Goal: Task Accomplishment & Management: Manage account settings

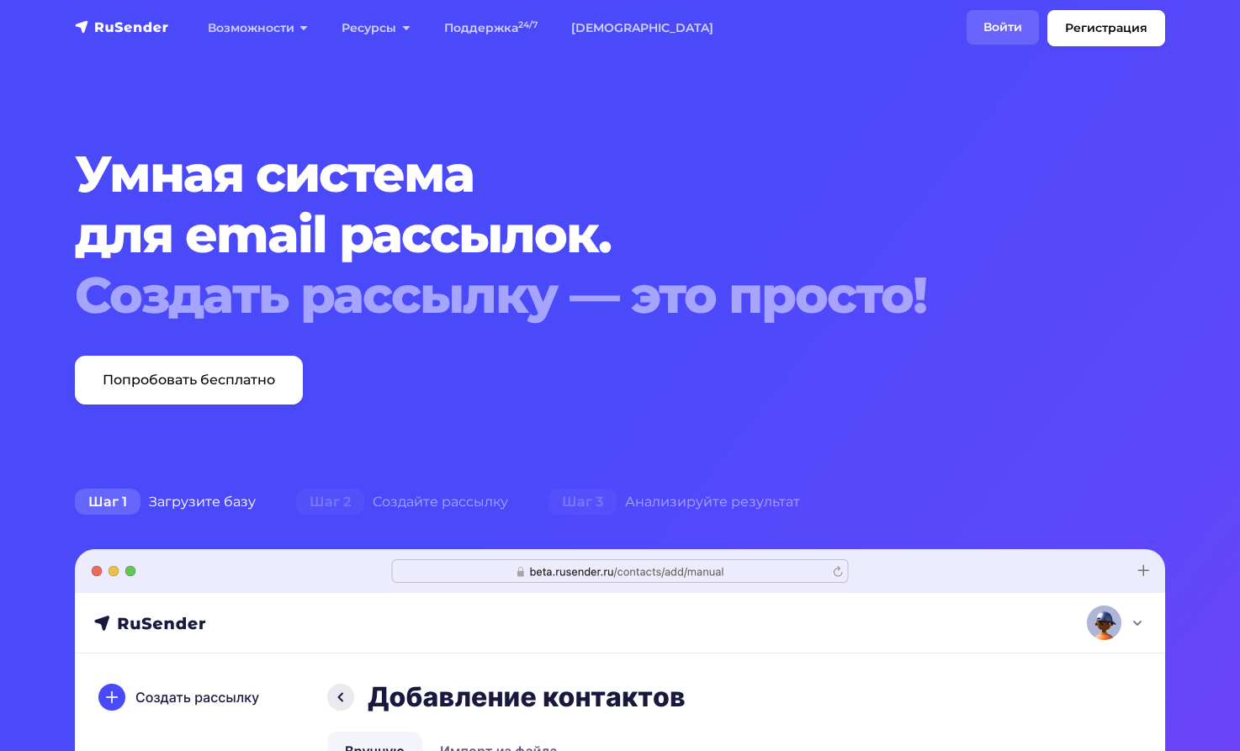
click at [1009, 19] on link "Войти" at bounding box center [1003, 27] width 72 height 35
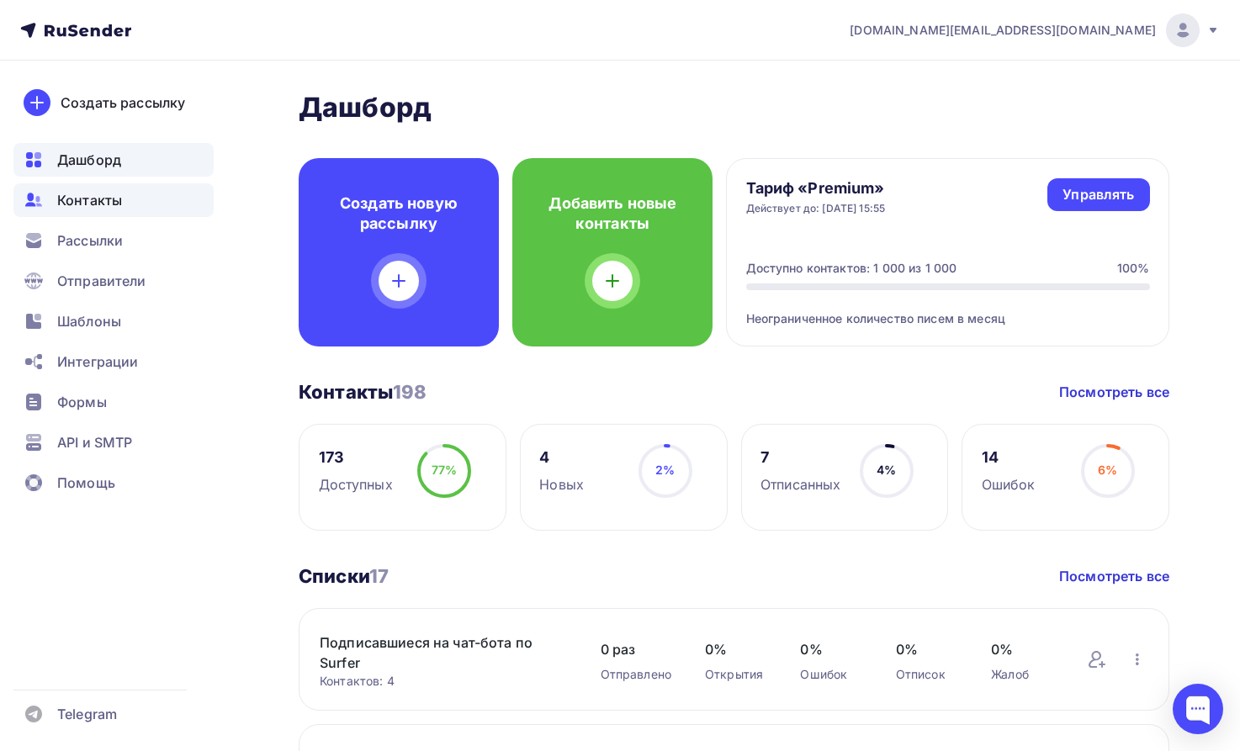
click at [87, 205] on span "Контакты" at bounding box center [89, 200] width 65 height 20
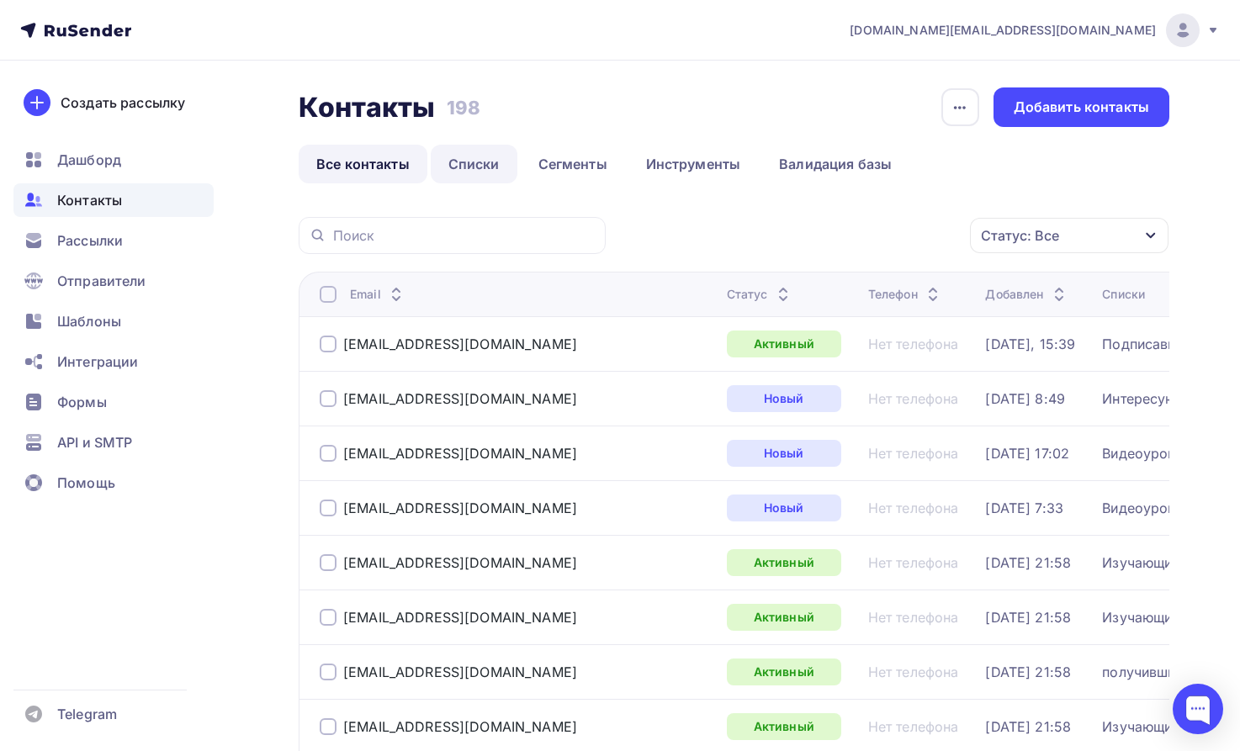
click at [468, 163] on link "Списки" at bounding box center [474, 164] width 87 height 39
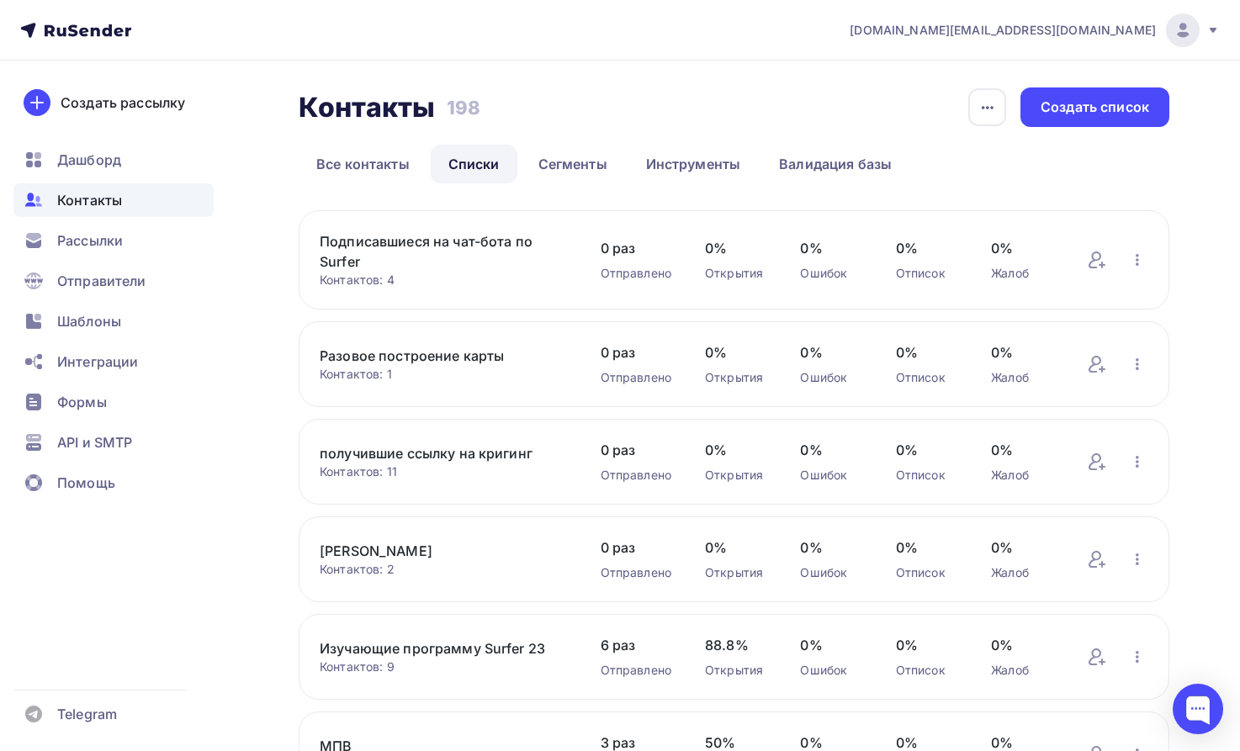
click at [460, 243] on link "Подписавшиеся на чат-бота по Surfer" at bounding box center [443, 251] width 247 height 40
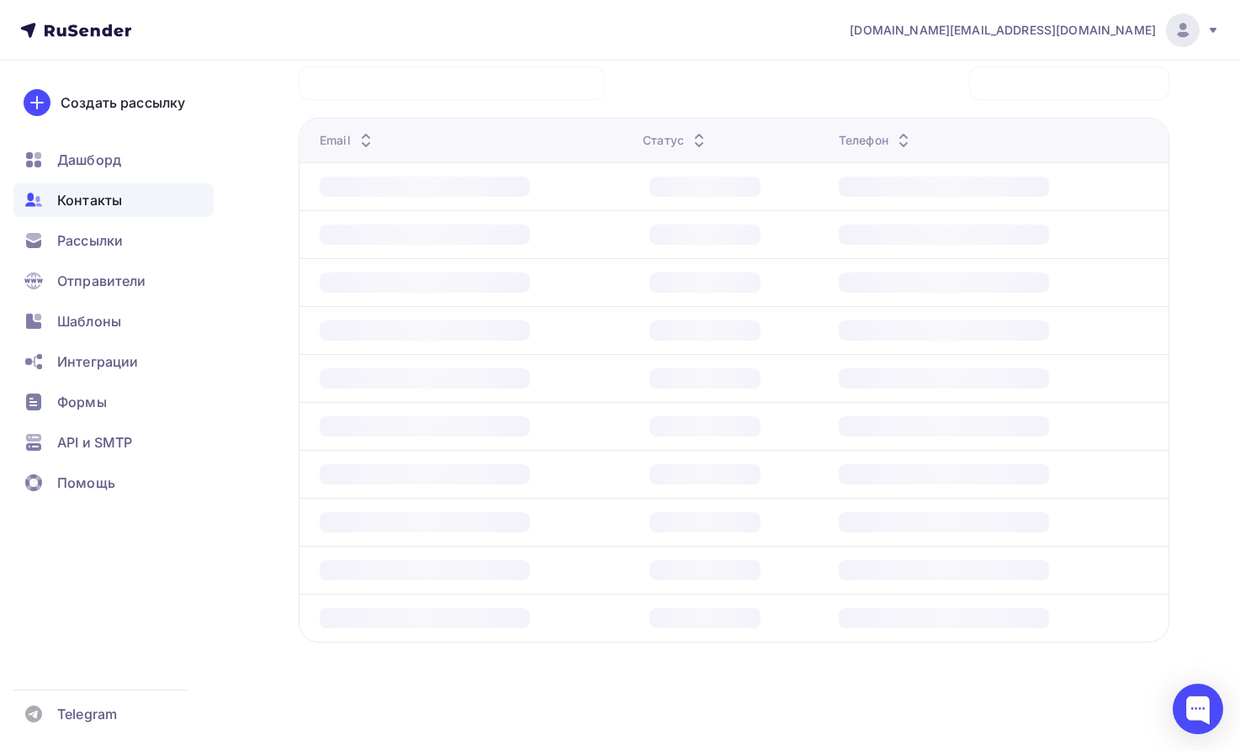
scroll to position [83, 0]
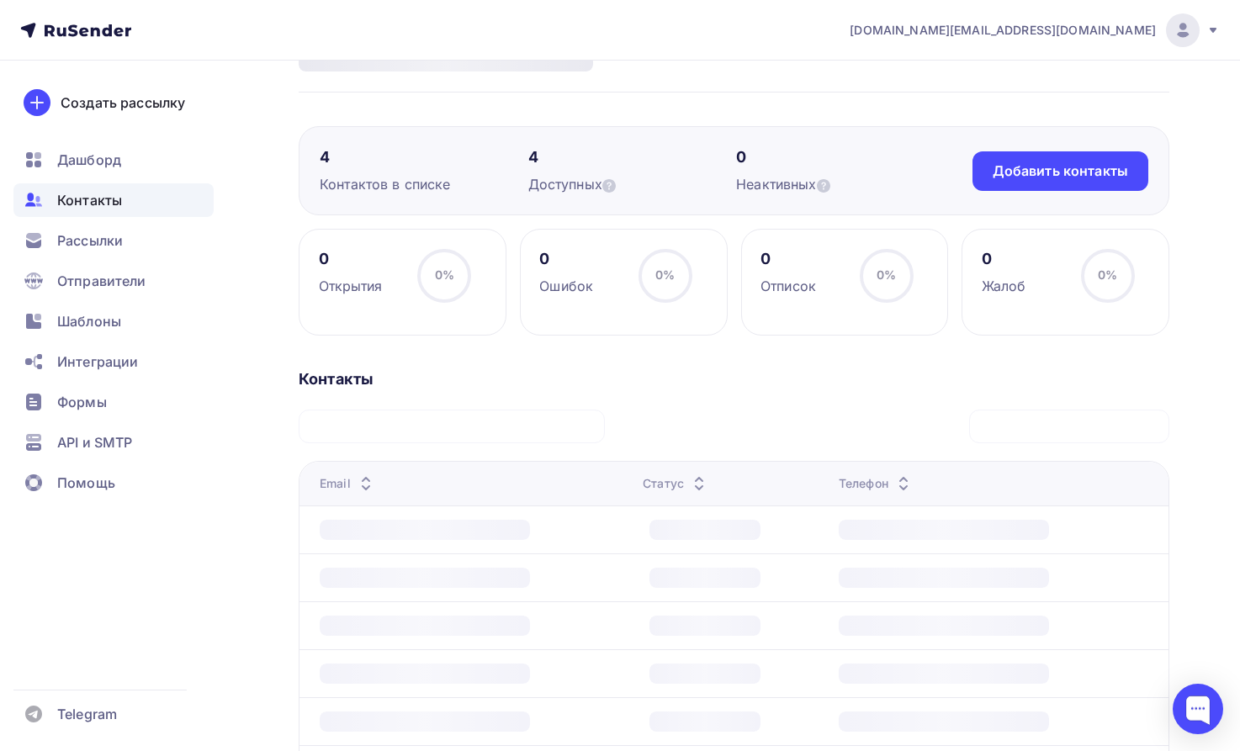
click at [340, 486] on div "Email" at bounding box center [348, 483] width 56 height 17
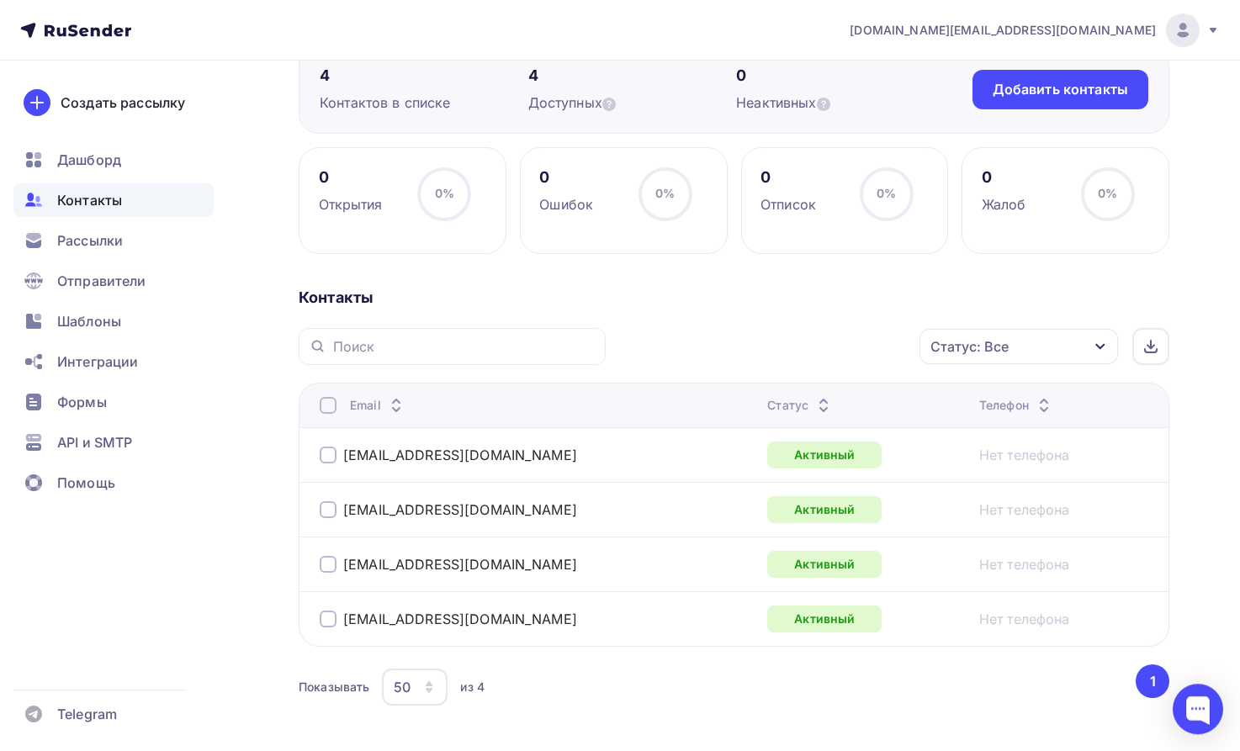
scroll to position [169, 0]
